Goal: Find specific page/section

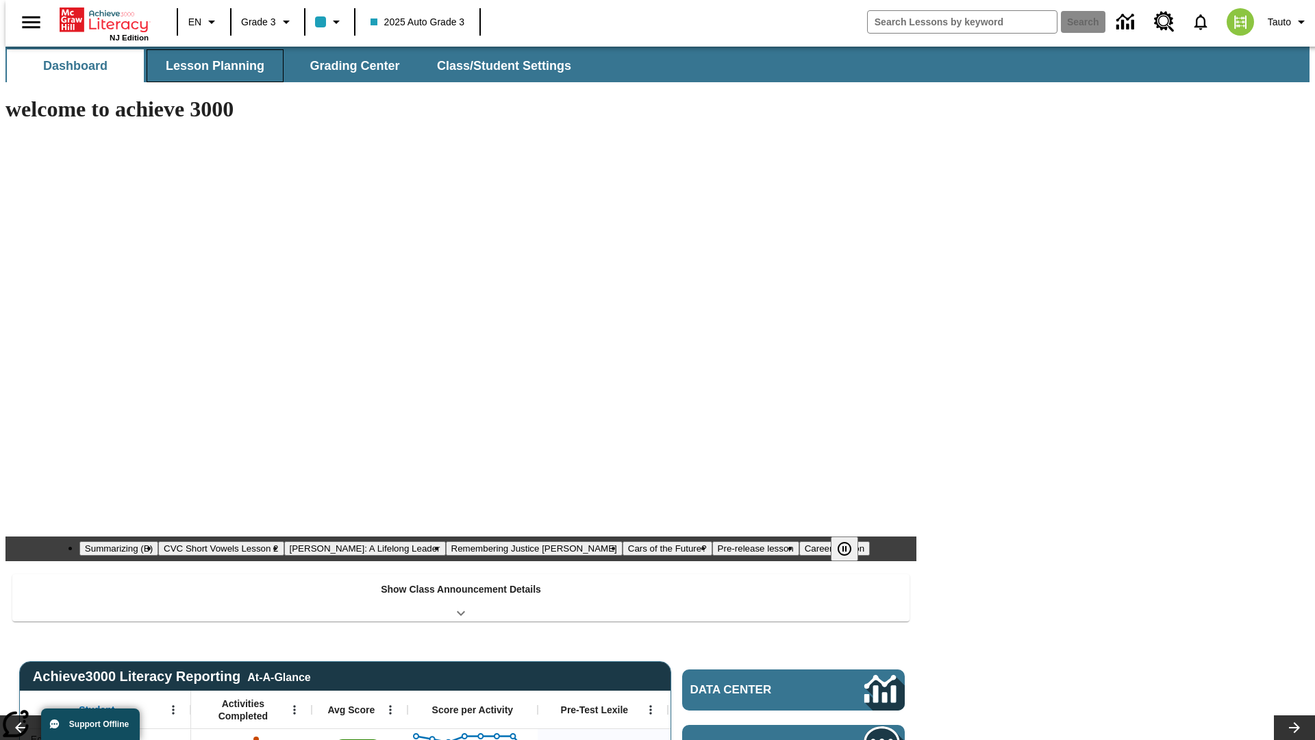
click at [210, 66] on span "Lesson Planning" at bounding box center [215, 66] width 99 height 16
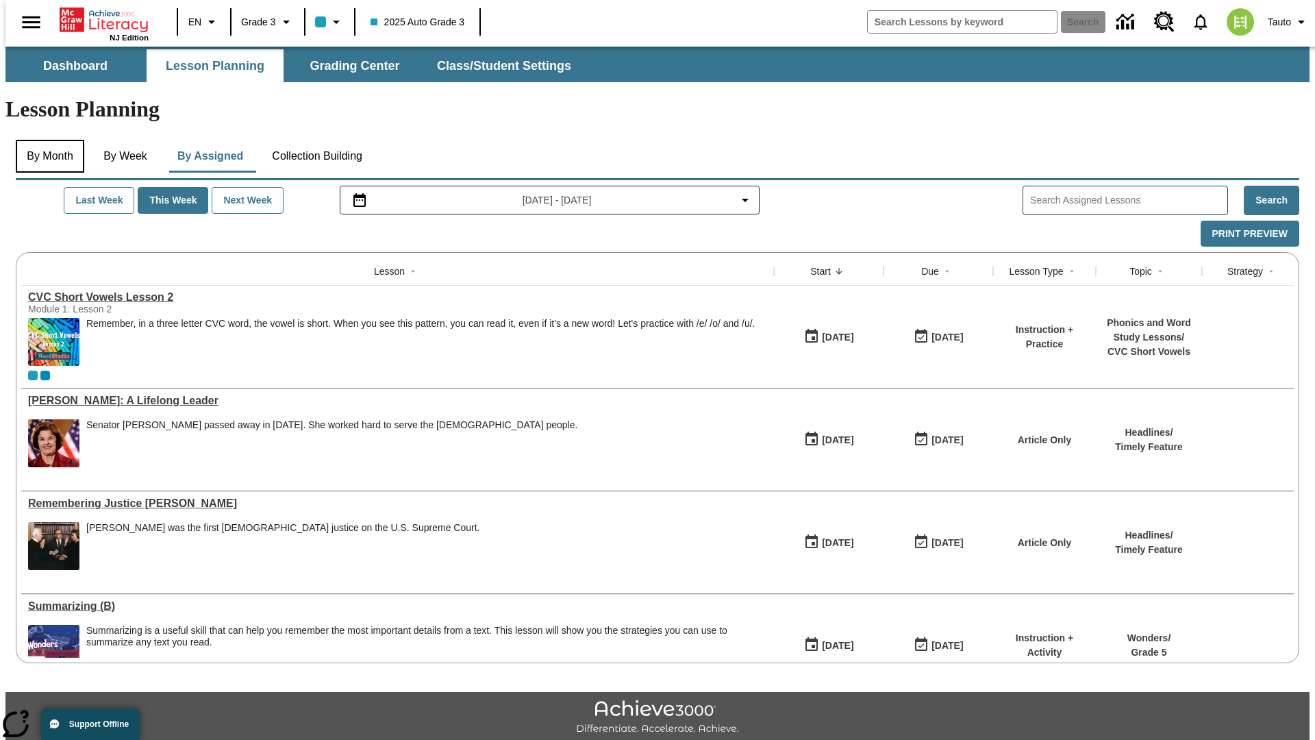
click at [46, 140] on button "By Month" at bounding box center [50, 156] width 69 height 33
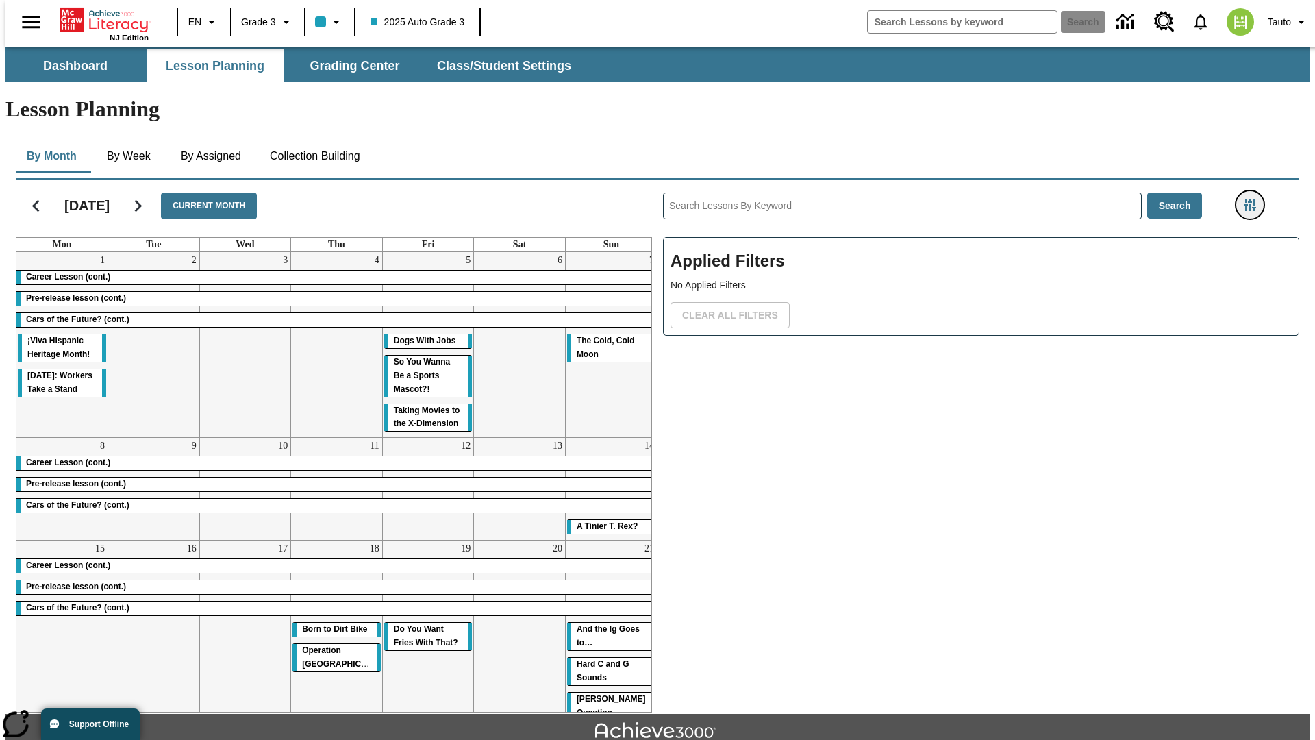
click at [1254, 199] on icon "Filters Side menu" at bounding box center [1250, 205] width 12 height 12
